Goal: Find specific page/section: Find specific page/section

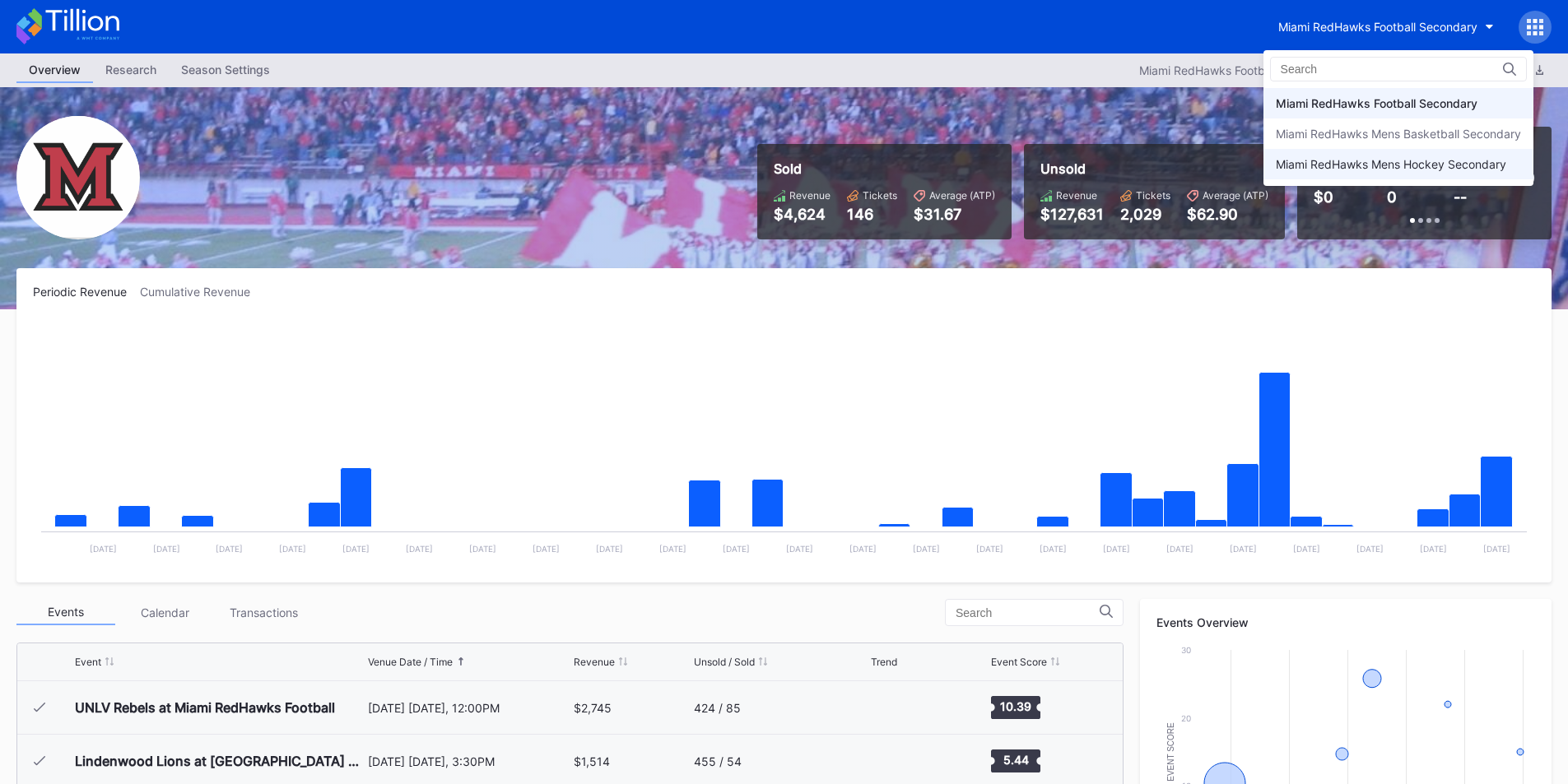
click at [1361, 172] on div "Miami RedHawks Mens Hockey Secondary" at bounding box center [1398, 163] width 270 height 30
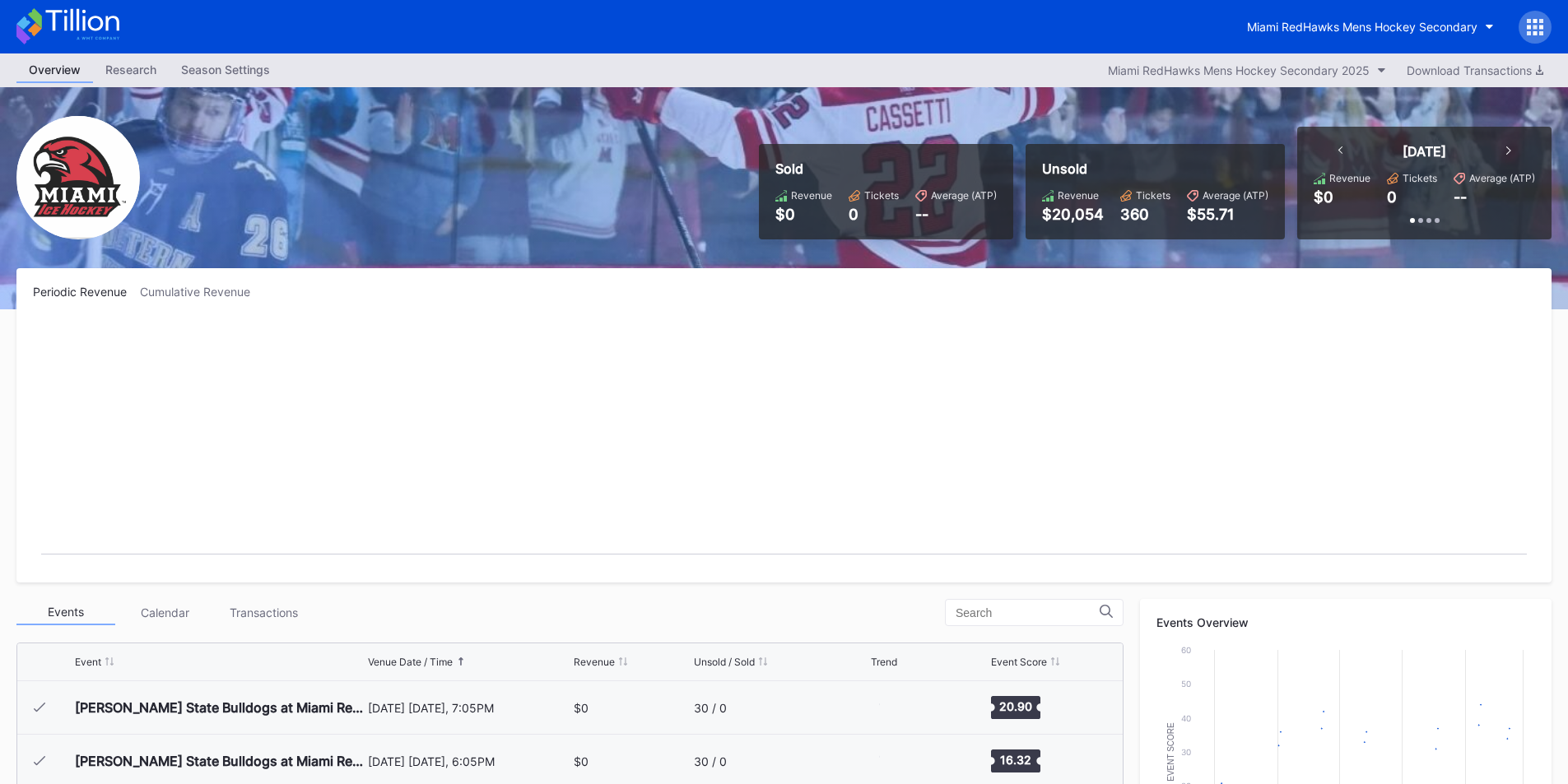
scroll to position [107, 0]
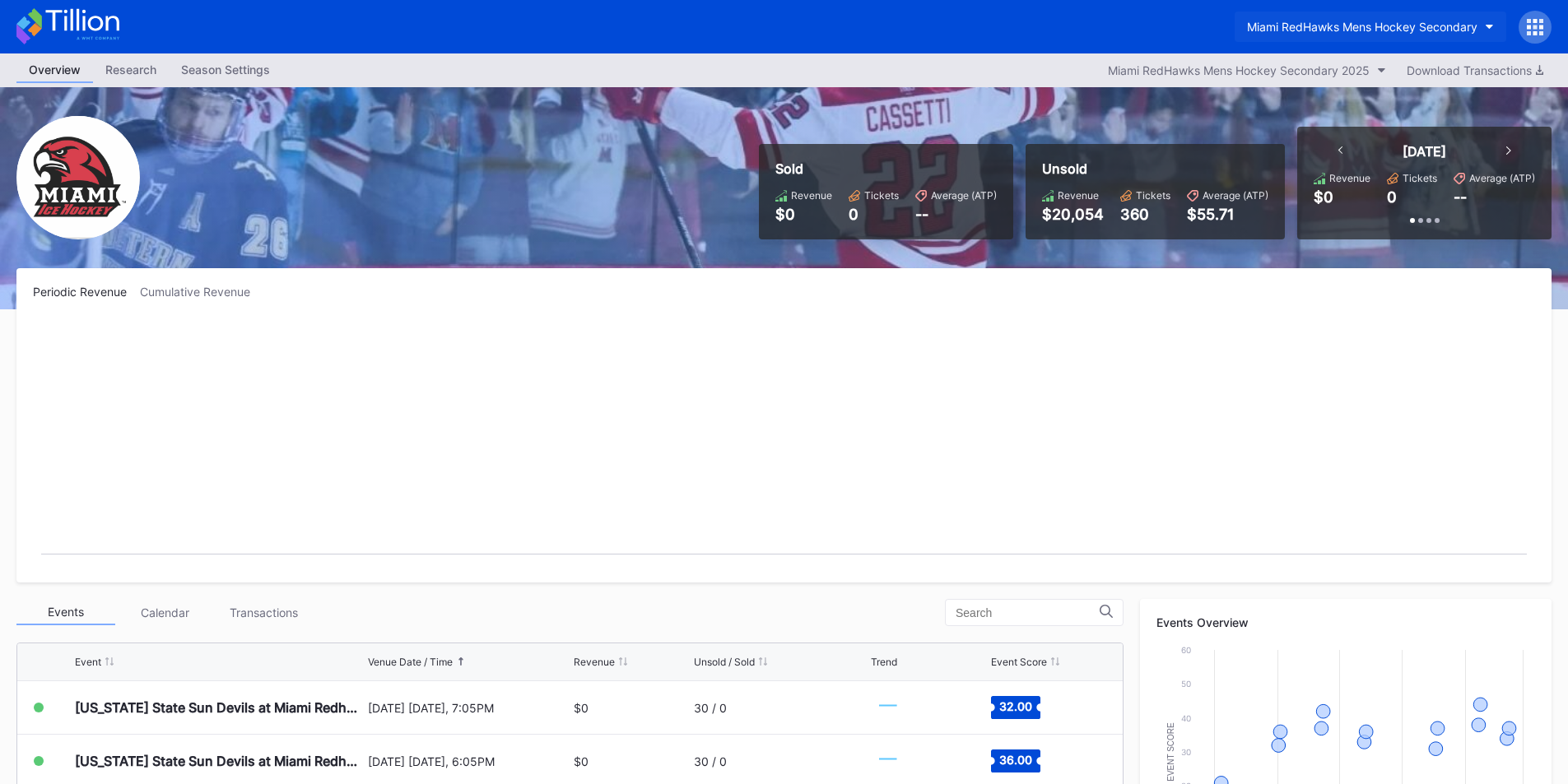
click at [1375, 39] on button "Miami RedHawks Mens Hockey Secondary" at bounding box center [1371, 26] width 271 height 30
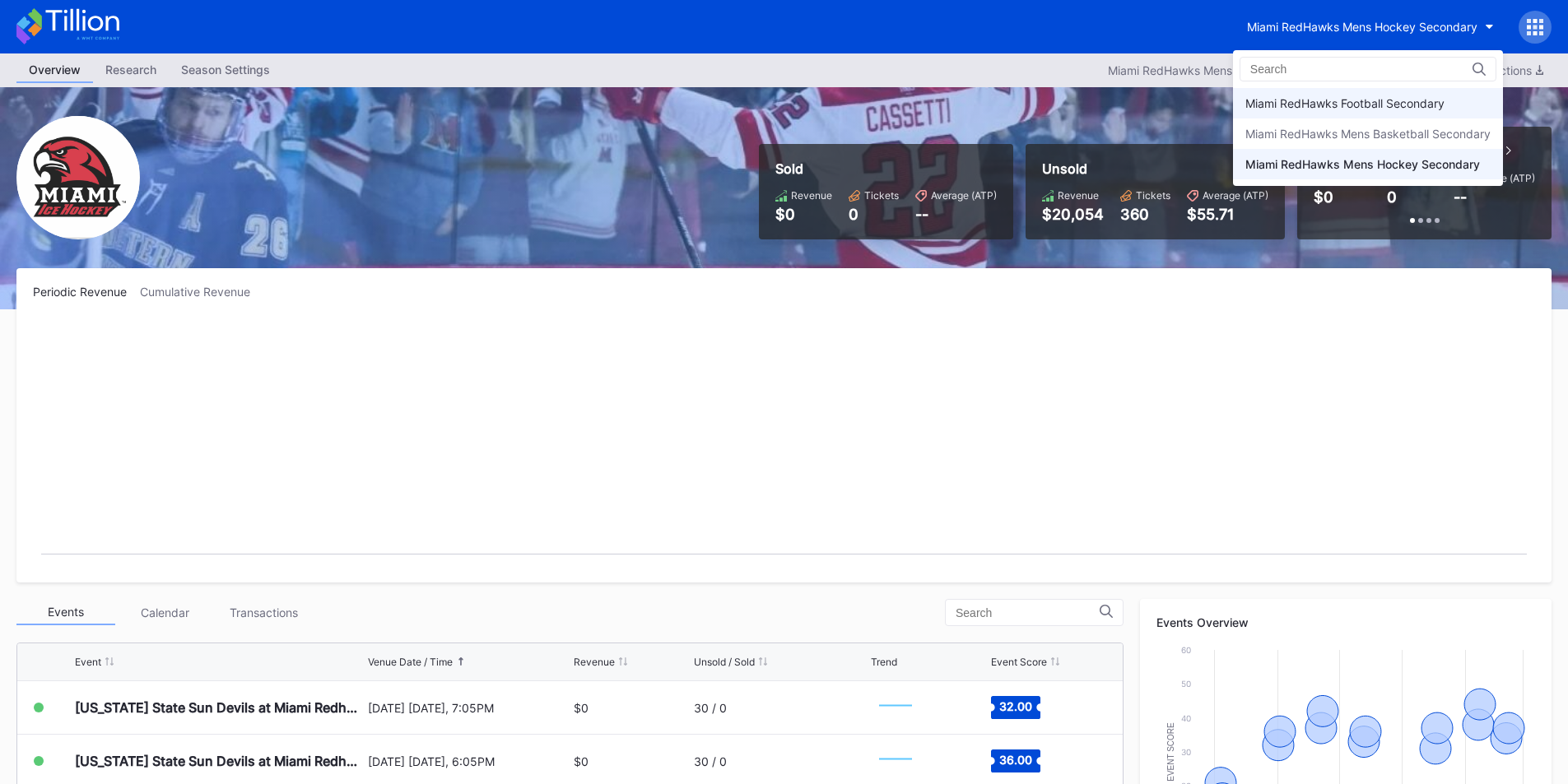
click at [1360, 98] on div "Miami RedHawks Football Secondary" at bounding box center [1346, 102] width 199 height 14
